Goal: Information Seeking & Learning: Learn about a topic

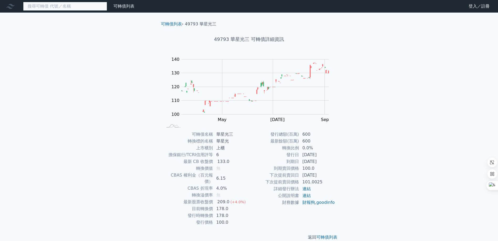
click at [72, 3] on input at bounding box center [65, 6] width 84 height 9
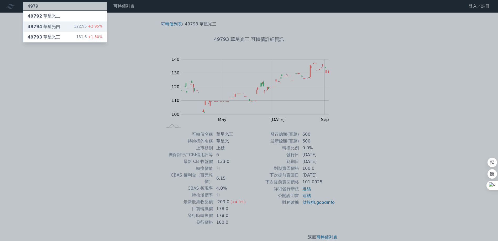
type input "4979"
click at [42, 26] on div "49794 華星光四" at bounding box center [44, 27] width 33 height 6
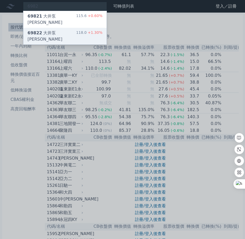
type input "6982"
click at [42, 30] on div "69822 大井泵[PERSON_NAME]" at bounding box center [52, 36] width 49 height 13
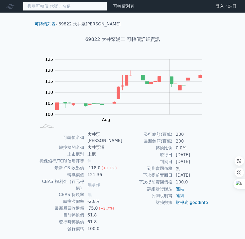
click at [62, 6] on input at bounding box center [65, 6] width 84 height 9
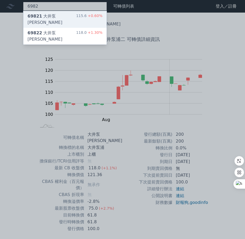
type input "6982"
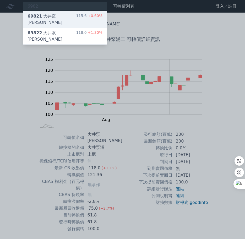
click at [56, 13] on div "69821 [PERSON_NAME]" at bounding box center [52, 19] width 49 height 13
